Goal: Information Seeking & Learning: Learn about a topic

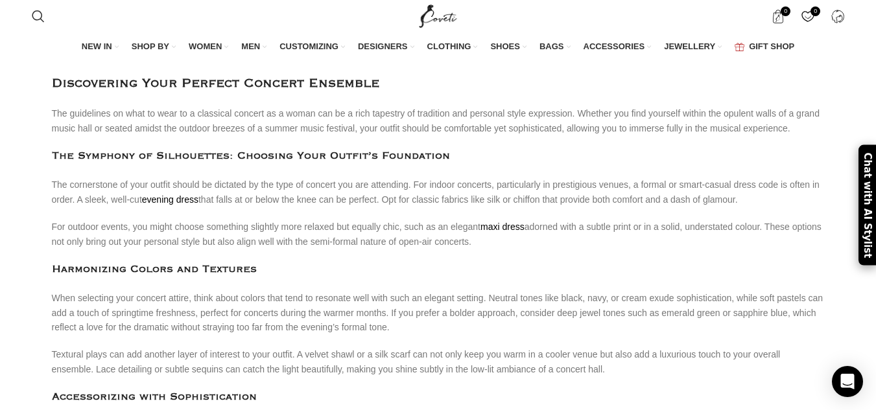
scroll to position [540, 0]
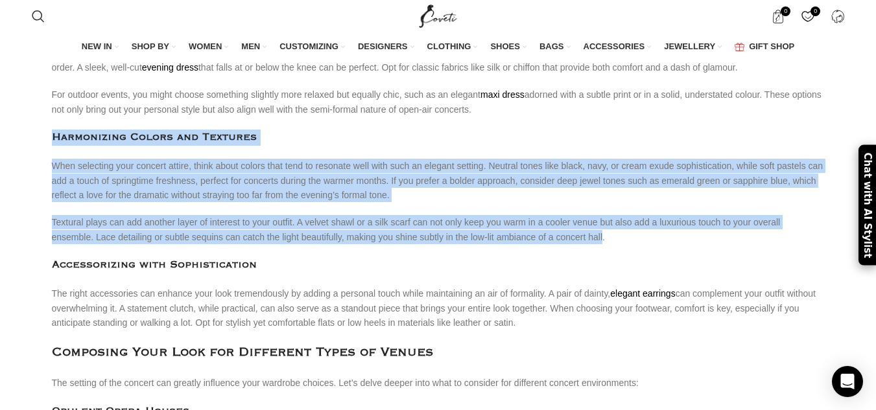
drag, startPoint x: 54, startPoint y: 100, endPoint x: 347, endPoint y: 189, distance: 306.1
copy div "Harmonizing Colors and Textures When selecting your concert attire, think about…"
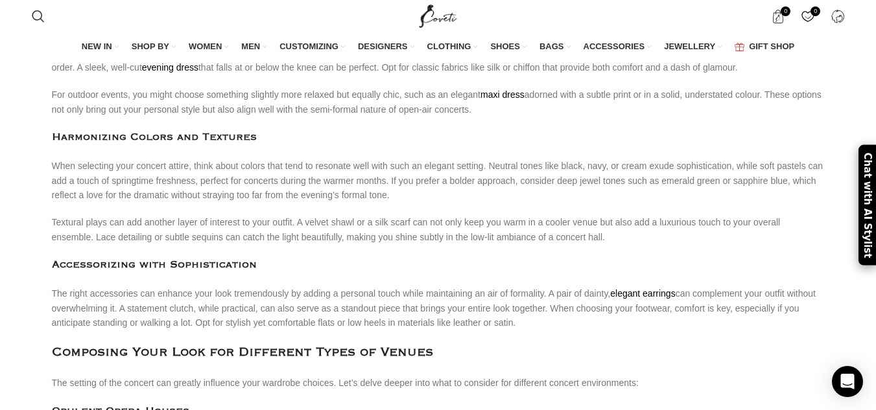
drag, startPoint x: 53, startPoint y: 225, endPoint x: 493, endPoint y: 281, distance: 443.7
copy div "Accessorizing with Sophistication The right accessories can enhance your look t…"
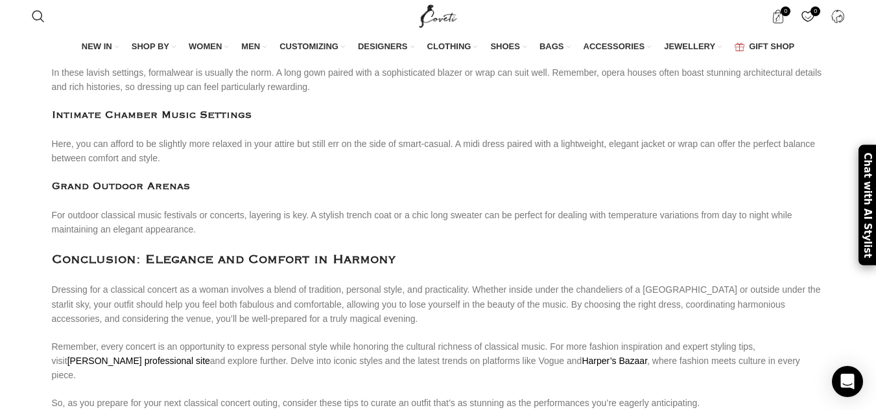
scroll to position [933, 0]
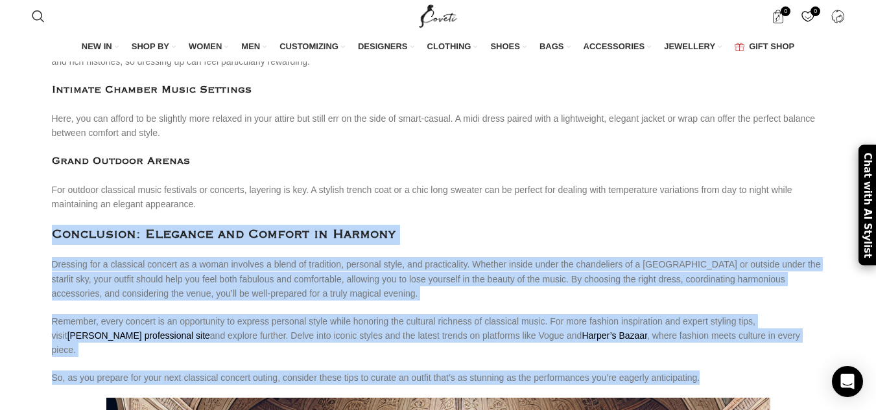
drag, startPoint x: 54, startPoint y: 196, endPoint x: 687, endPoint y: 323, distance: 645.7
click at [687, 323] on div "Discovering Your Perfect Concert Ensemble The Symphony of Silhouettes: Choosing…" at bounding box center [438, 166] width 773 height 1793
copy div "Loremipsum: Dolorsit ame Consect ad Elitsed Doeiusmo tem i utlaboree dolorem al…"
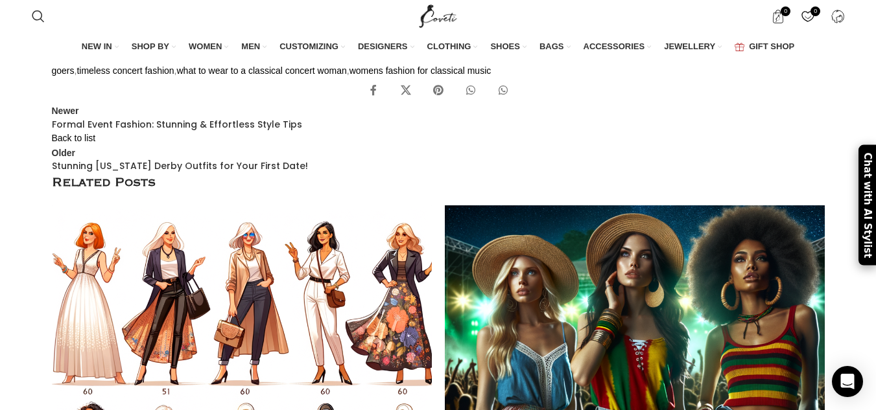
scroll to position [1615, 0]
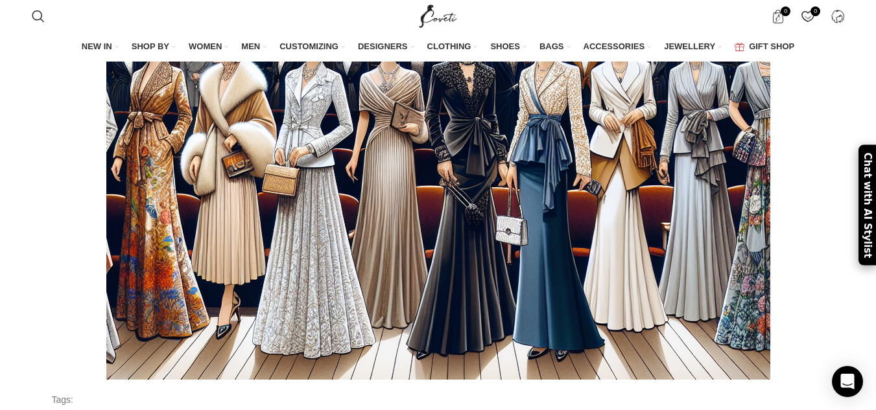
click at [870, 320] on div "What to wear Stunning Outfits for Women at Classical Concerts [DATE] Posted by …" at bounding box center [438, 45] width 876 height 3194
click at [125, 20] on div "Search Search" at bounding box center [217, 16] width 384 height 32
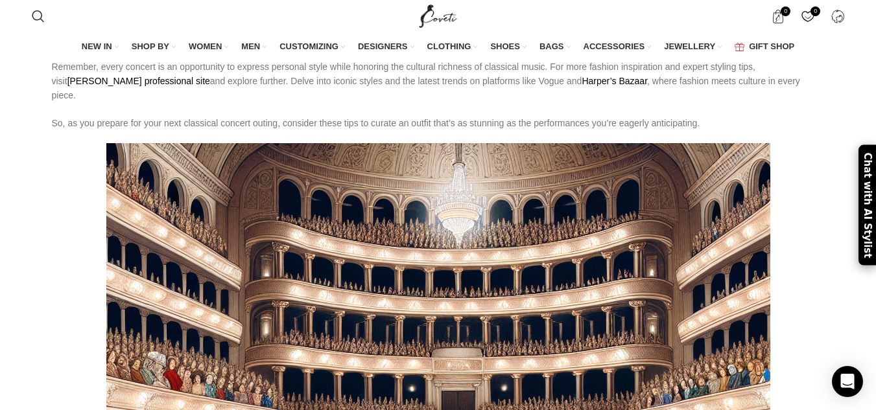
scroll to position [990, 0]
